Goal: Information Seeking & Learning: Learn about a topic

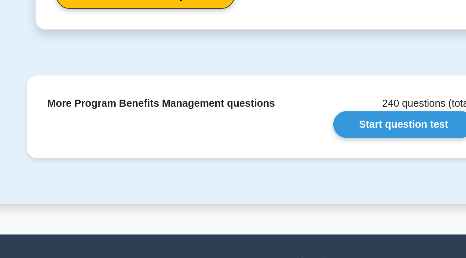
scroll to position [979, 0]
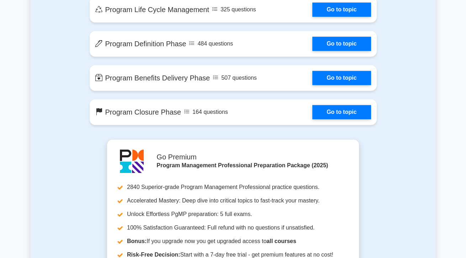
scroll to position [758, 0]
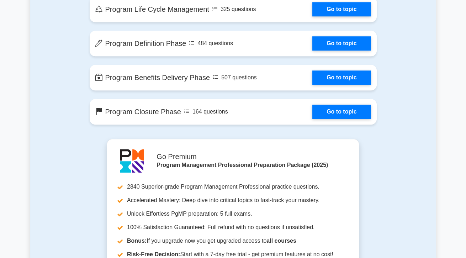
click at [347, 85] on link "Go to topic" at bounding box center [341, 77] width 58 height 14
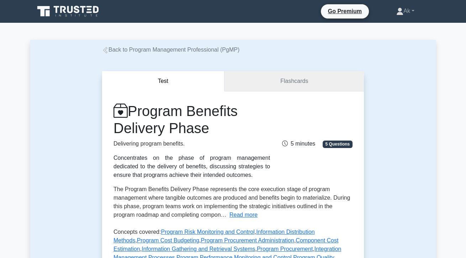
click at [266, 77] on link "Flashcards" at bounding box center [293, 81] width 139 height 20
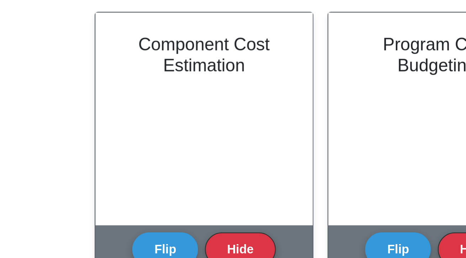
scroll to position [305, 0]
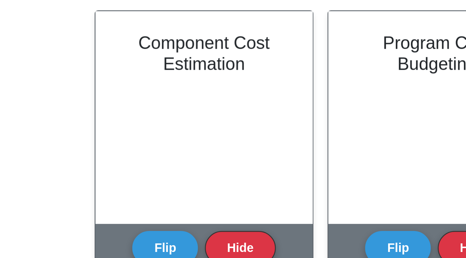
click at [169, 212] on button "Flip" at bounding box center [169, 214] width 27 height 14
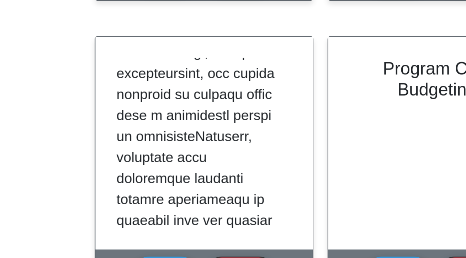
scroll to position [434, 0]
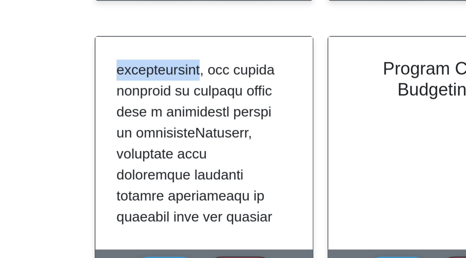
click at [147, 173] on div at bounding box center [185, 161] width 88 height 86
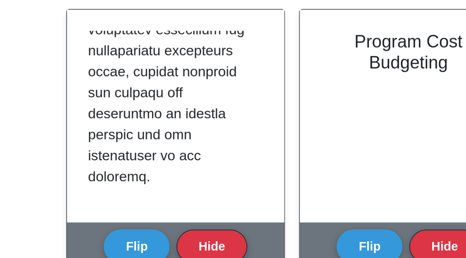
scroll to position [857, 0]
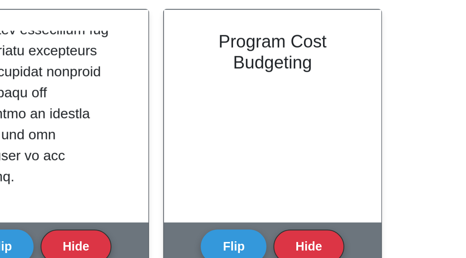
click at [263, 215] on button "Flip" at bounding box center [264, 214] width 27 height 14
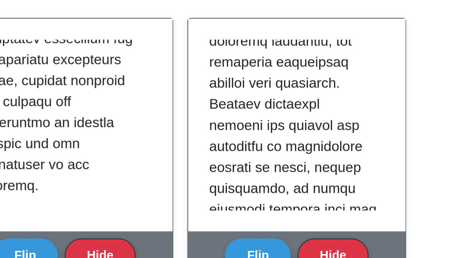
scroll to position [451, 0]
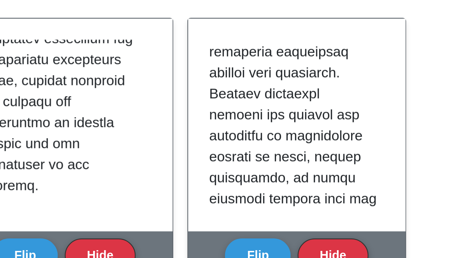
click at [285, 175] on p at bounding box center [279, 110] width 68 height 870
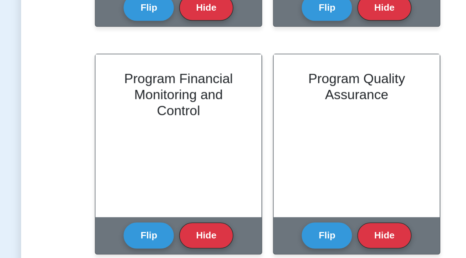
scroll to position [514, 0]
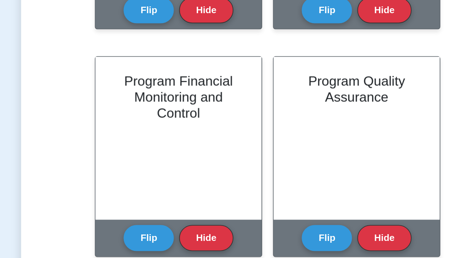
click at [319, 38] on div "Program Quality Assurance" at bounding box center [280, 73] width 88 height 86
click at [166, 125] on button "Flip" at bounding box center [169, 126] width 27 height 14
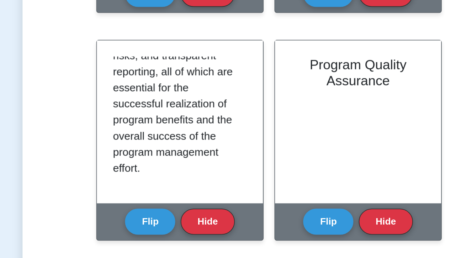
scroll to position [880, 0]
click at [266, 123] on button "Flip" at bounding box center [264, 126] width 27 height 14
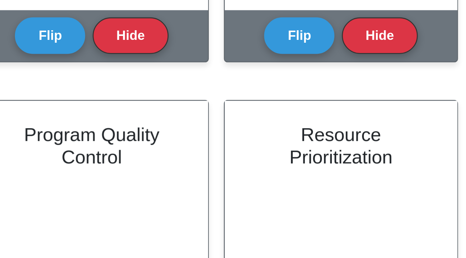
scroll to position [132, 0]
click at [284, 188] on div "Resource Prioritization" at bounding box center [280, 194] width 88 height 86
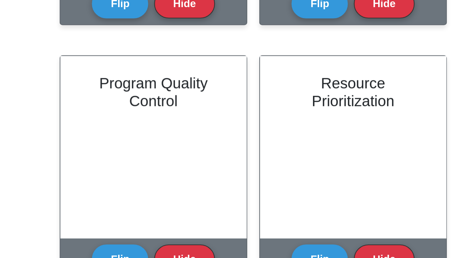
scroll to position [514, 0]
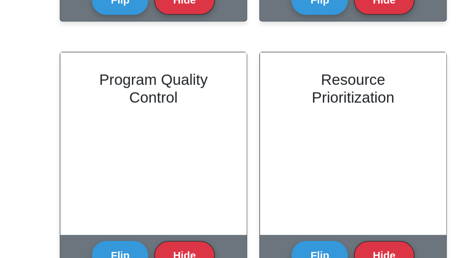
click at [168, 246] on button "Flip" at bounding box center [169, 247] width 27 height 14
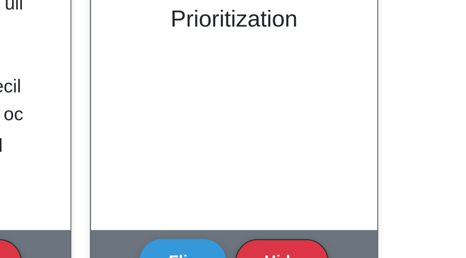
click at [284, 221] on div "Resource Prioritization" at bounding box center [280, 194] width 88 height 86
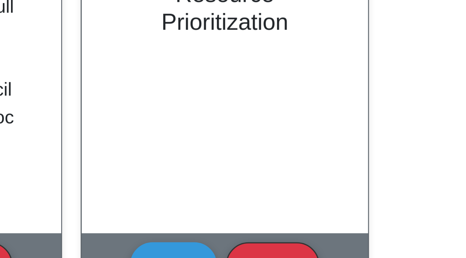
click at [266, 242] on button "Flip" at bounding box center [264, 247] width 27 height 14
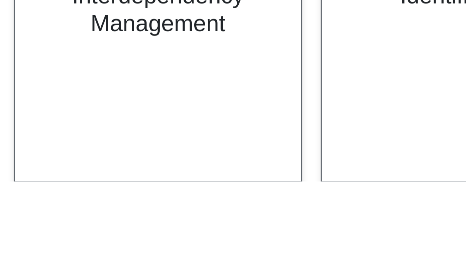
scroll to position [606, 0]
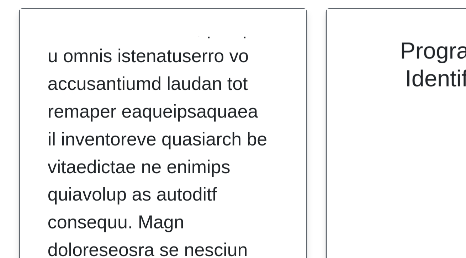
scroll to position [476, 0]
click at [153, 161] on p at bounding box center [184, 117] width 68 height 904
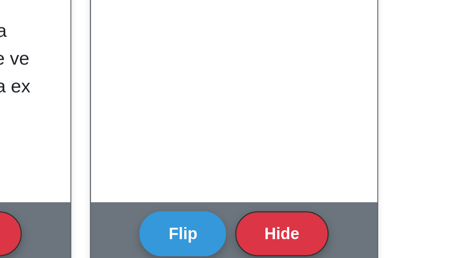
scroll to position [653, 0]
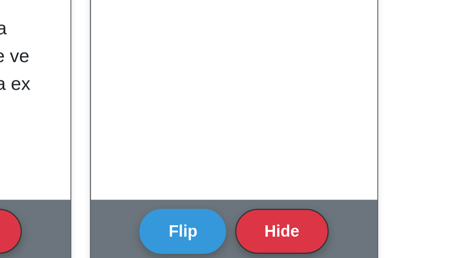
click at [256, 226] on button "Flip" at bounding box center [264, 228] width 27 height 14
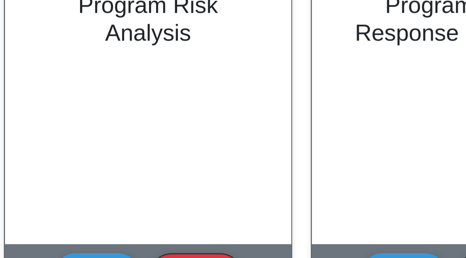
scroll to position [770, 0]
click at [164, 234] on button "Flip" at bounding box center [169, 233] width 27 height 14
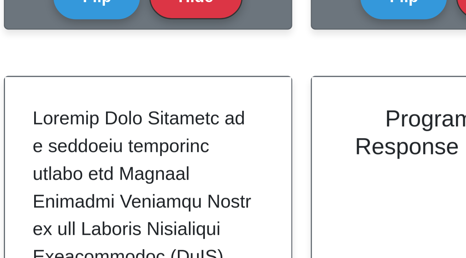
click at [143, 144] on div at bounding box center [185, 180] width 88 height 86
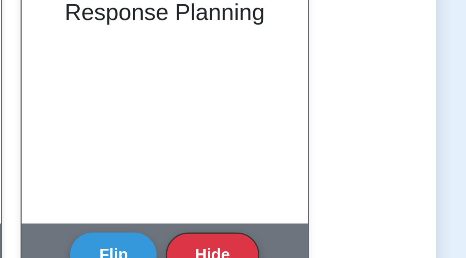
click at [263, 230] on button "Flip" at bounding box center [264, 233] width 27 height 14
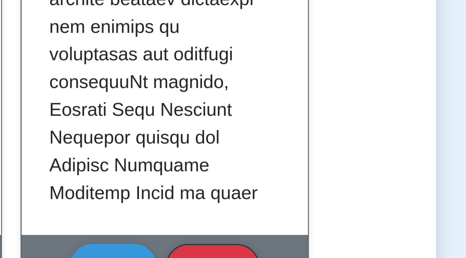
scroll to position [844, 0]
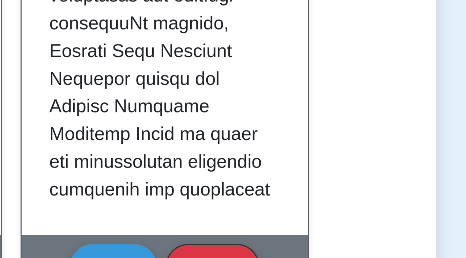
click at [239, 196] on div at bounding box center [280, 180] width 88 height 86
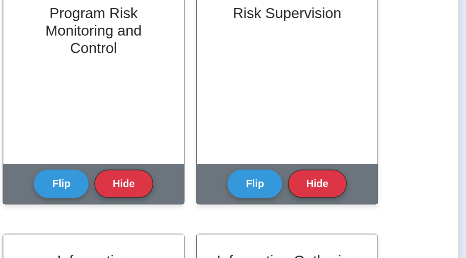
scroll to position [1025, 0]
